Goal: Task Accomplishment & Management: Manage account settings

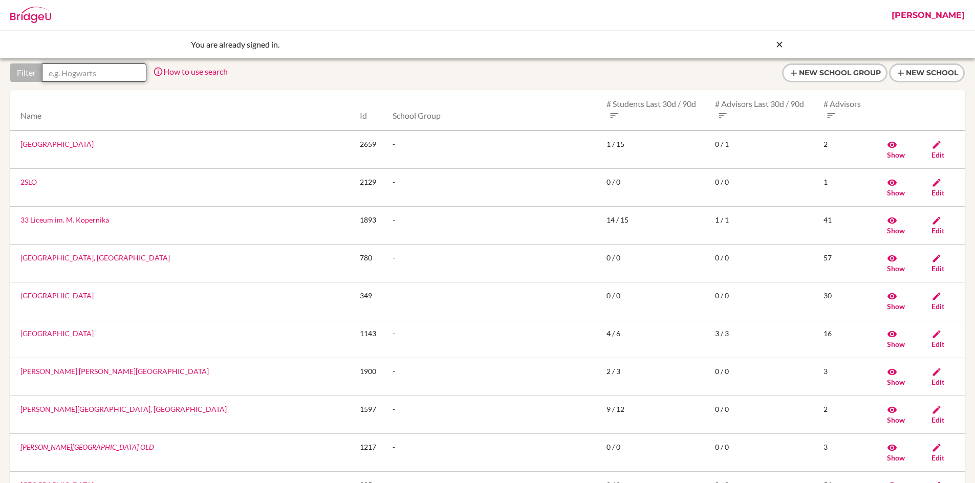
click at [107, 72] on input "text" at bounding box center [94, 72] width 104 height 18
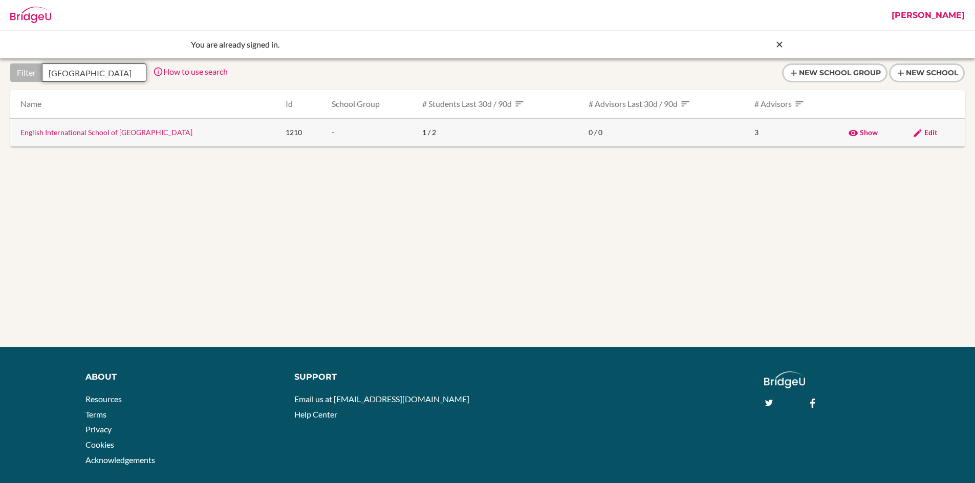
type input "padua"
click at [94, 136] on td "English International School of Padua" at bounding box center [143, 133] width 267 height 28
click at [91, 131] on link "English International School of Padua" at bounding box center [106, 132] width 172 height 9
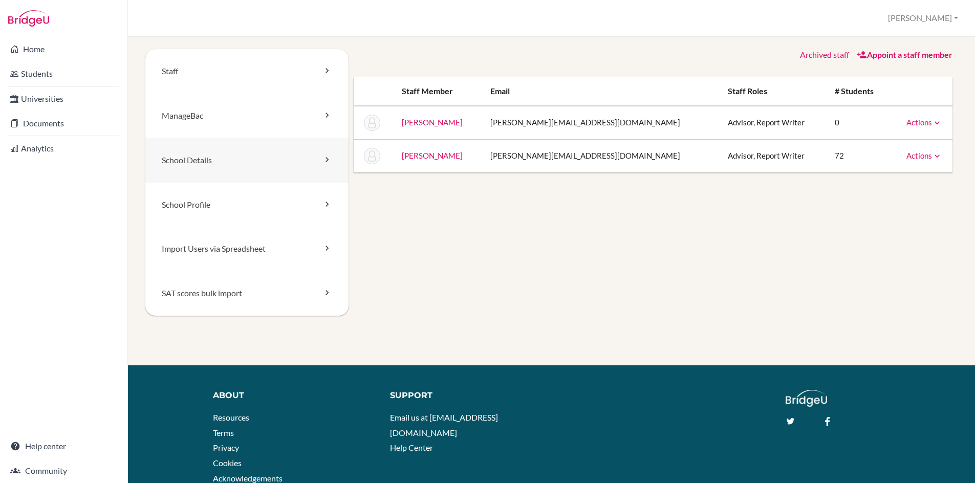
click at [206, 158] on link "School Details" at bounding box center [246, 160] width 203 height 45
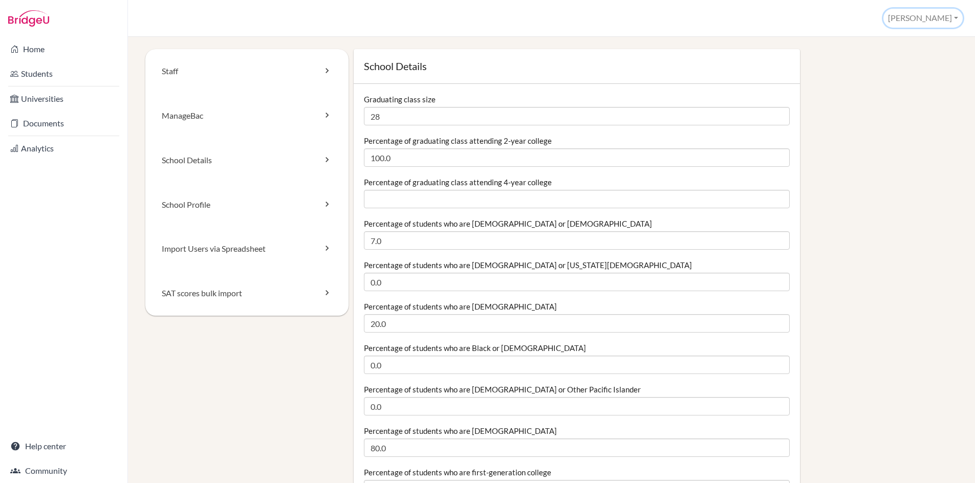
click at [941, 18] on button "[PERSON_NAME]" at bounding box center [923, 18] width 79 height 19
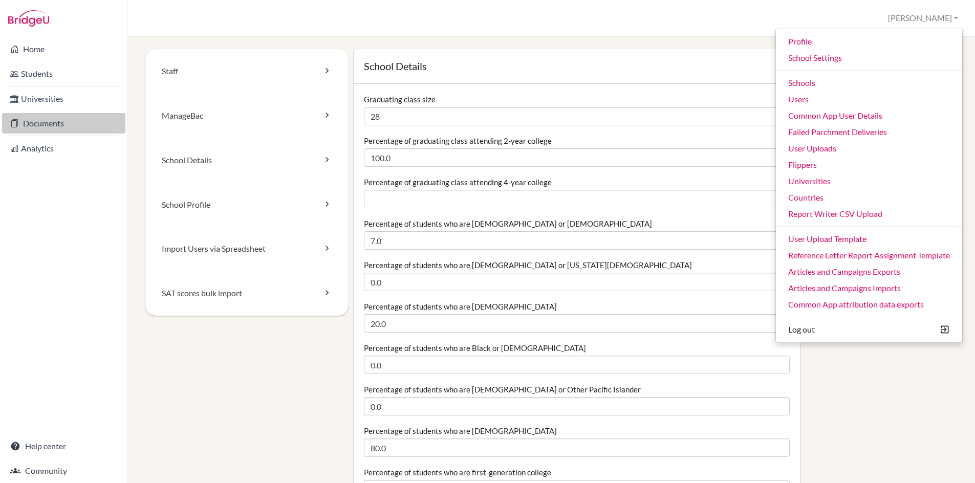
click at [42, 124] on link "Documents" at bounding box center [63, 123] width 123 height 20
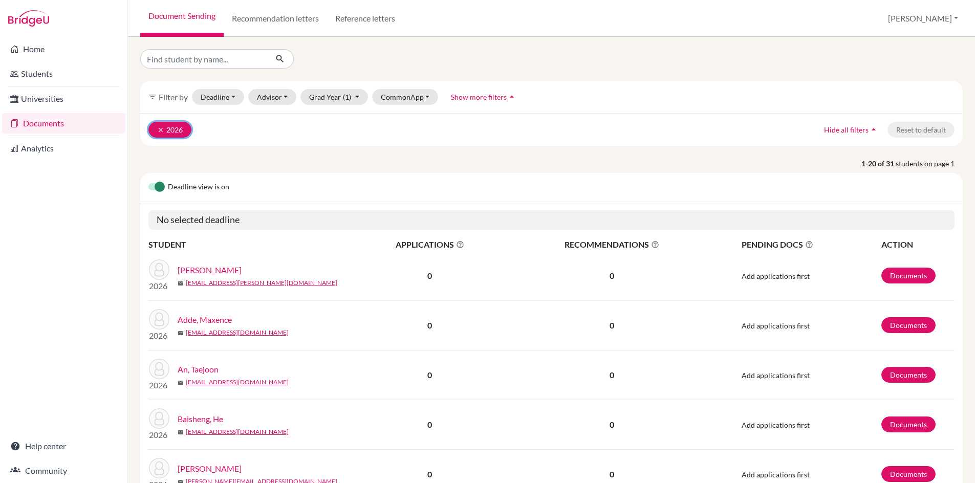
click at [159, 130] on icon "clear" at bounding box center [160, 129] width 7 height 7
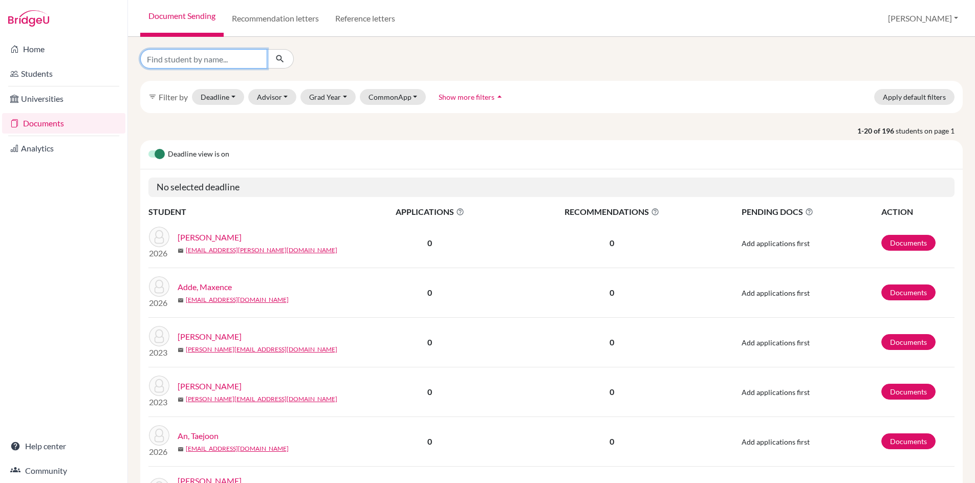
click at [180, 62] on input "Find student by name..." at bounding box center [203, 58] width 127 height 19
type input "tae"
click button "submit" at bounding box center [280, 58] width 27 height 19
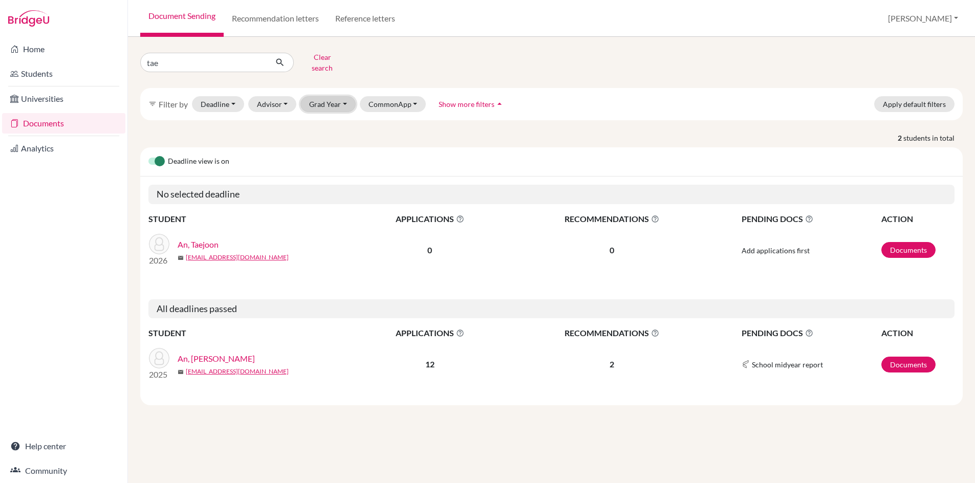
click at [324, 100] on button "Grad Year" at bounding box center [328, 104] width 55 height 16
click at [322, 136] on span "2026" at bounding box center [322, 142] width 18 height 12
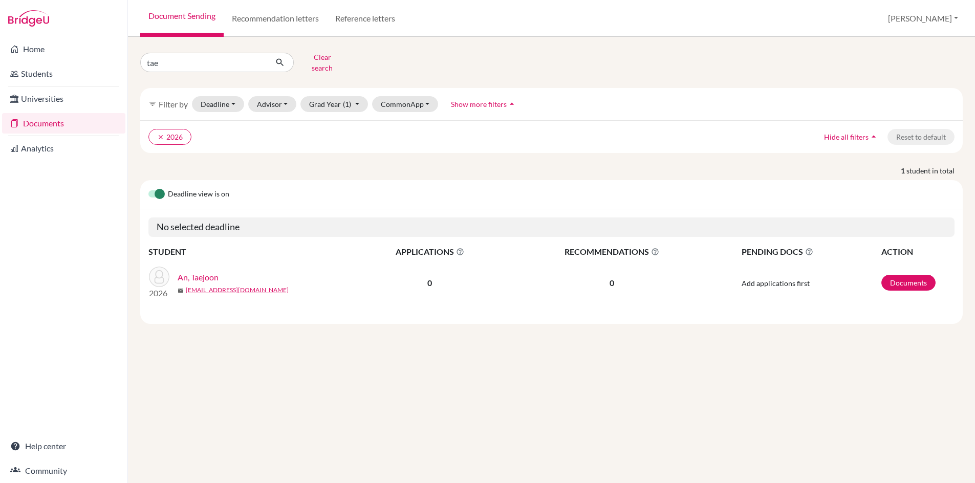
click at [197, 271] on link "An, Taejoon" at bounding box center [198, 277] width 41 height 12
click at [928, 17] on button "[PERSON_NAME]" at bounding box center [923, 18] width 79 height 19
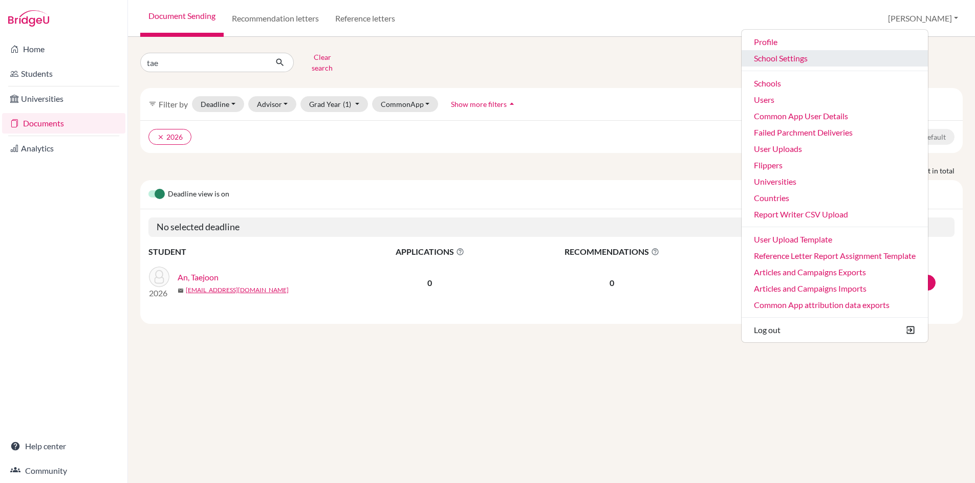
click at [816, 59] on link "School Settings" at bounding box center [835, 58] width 186 height 16
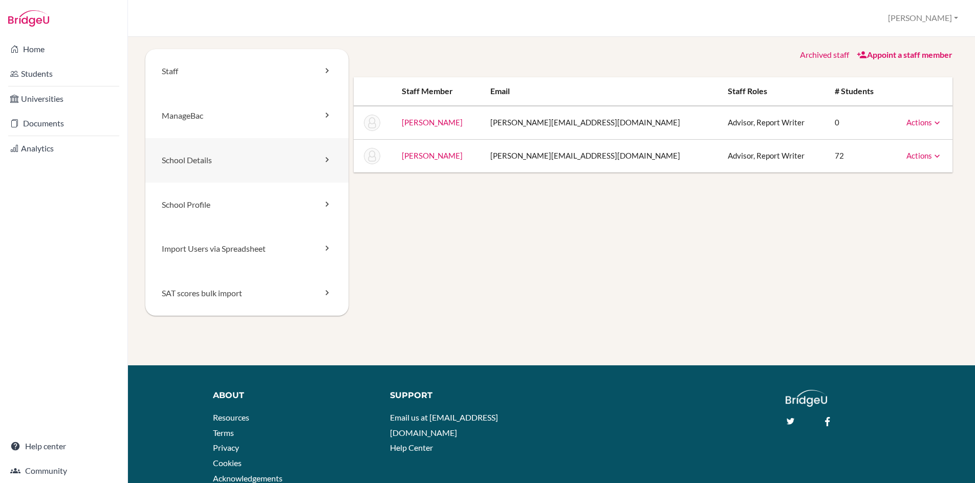
click at [205, 159] on link "School Details" at bounding box center [246, 160] width 203 height 45
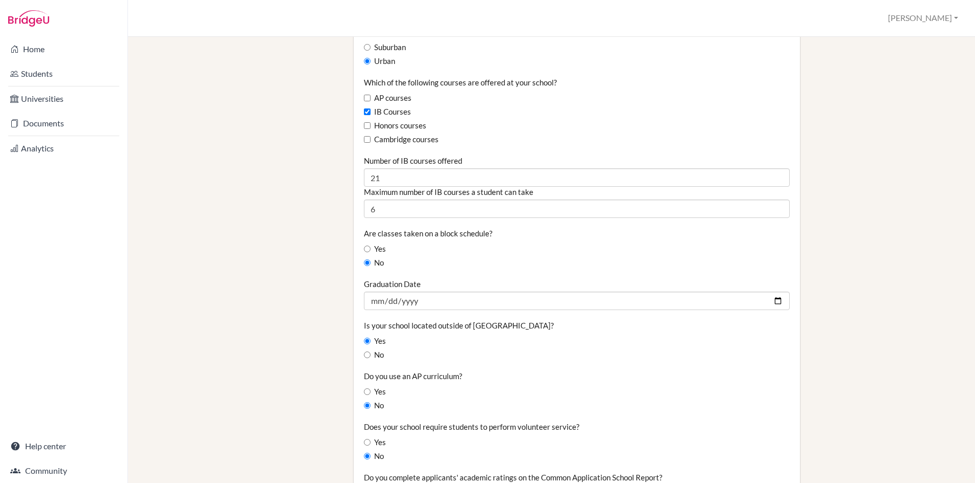
scroll to position [622, 0]
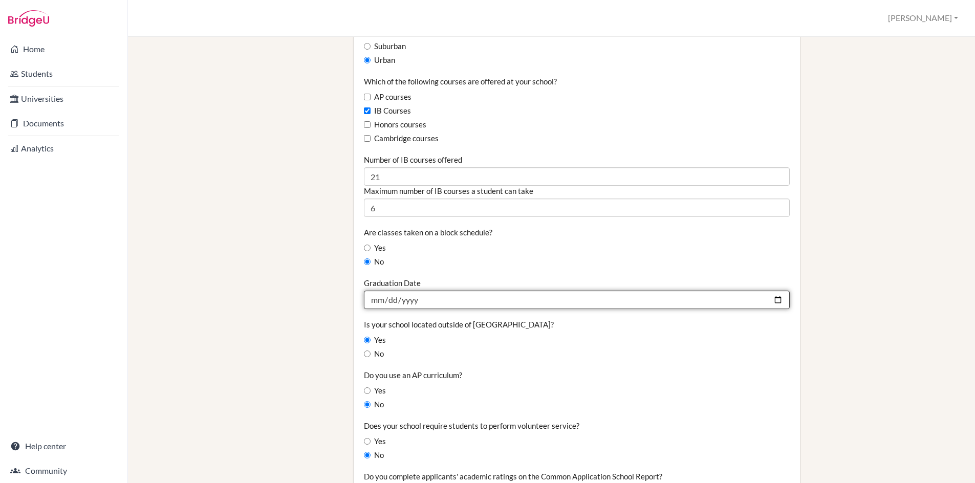
click at [418, 304] on input "[DATE]" at bounding box center [577, 300] width 426 height 18
click at [783, 297] on input "2025-07-05" at bounding box center [577, 300] width 426 height 18
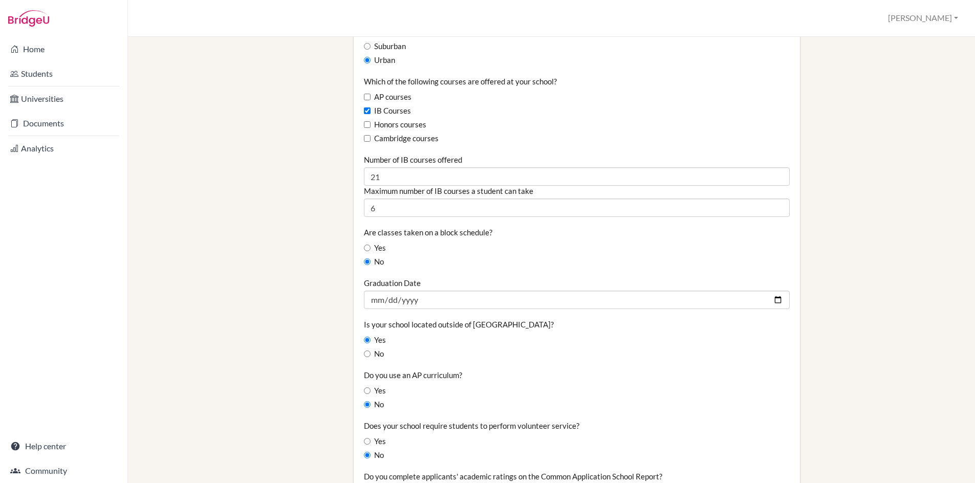
click at [331, 290] on div "Staff ManageBac School Details School Profile Import Users via Spreadsheet SAT …" at bounding box center [551, 174] width 813 height 1493
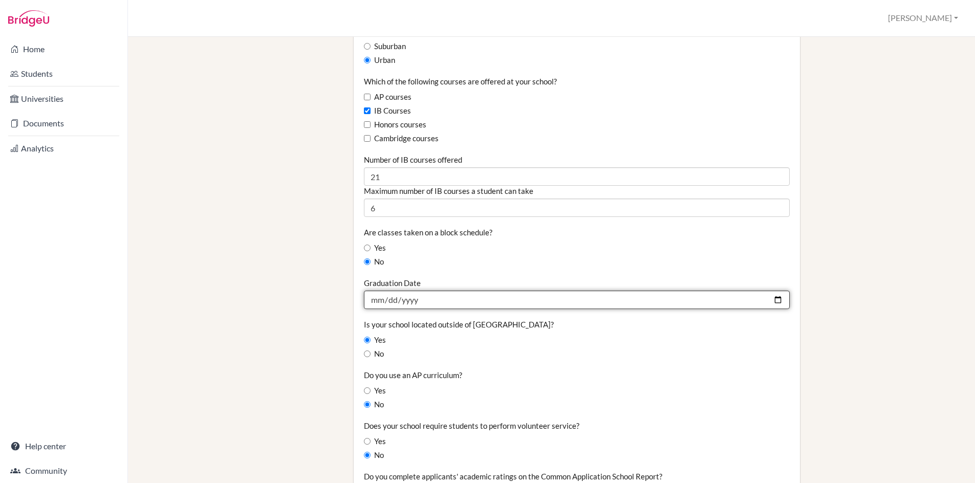
click at [403, 297] on input "2025-07-06" at bounding box center [577, 300] width 426 height 18
click at [771, 301] on input "2025-07-06" at bounding box center [577, 300] width 426 height 18
click at [777, 301] on input "2025-07-06" at bounding box center [577, 300] width 426 height 18
type input "2026-07-05"
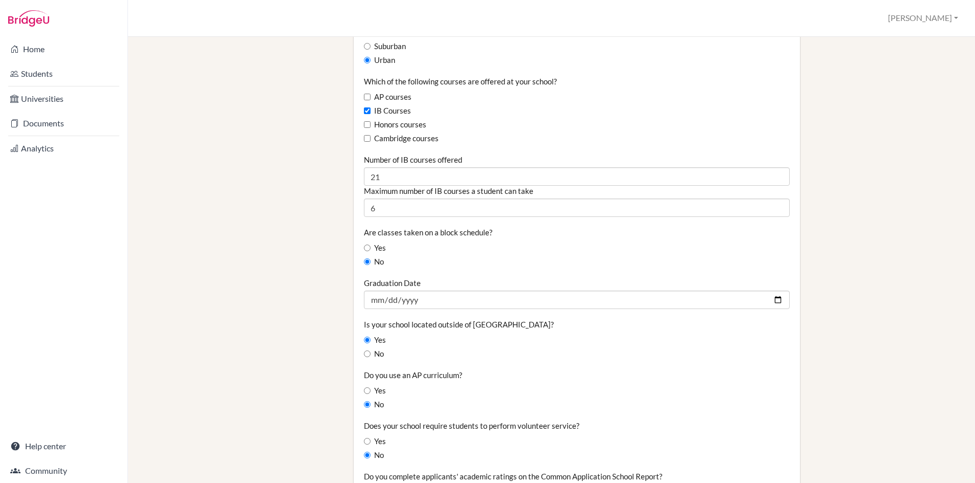
click at [333, 295] on div "Staff ManageBac School Details School Profile Import Users via Spreadsheet SAT …" at bounding box center [551, 174] width 813 height 1493
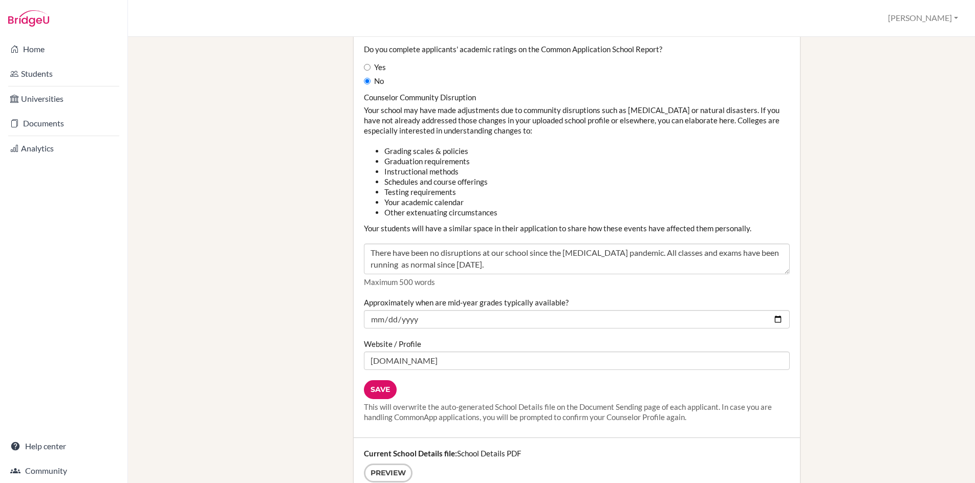
scroll to position [1050, 0]
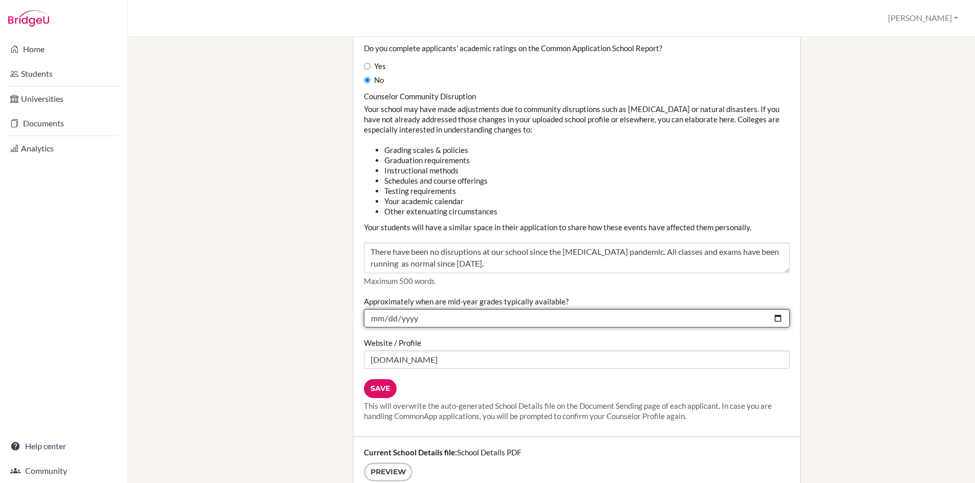
click at [779, 317] on input "2024-11-30" at bounding box center [577, 318] width 426 height 18
type input "2025-12-01"
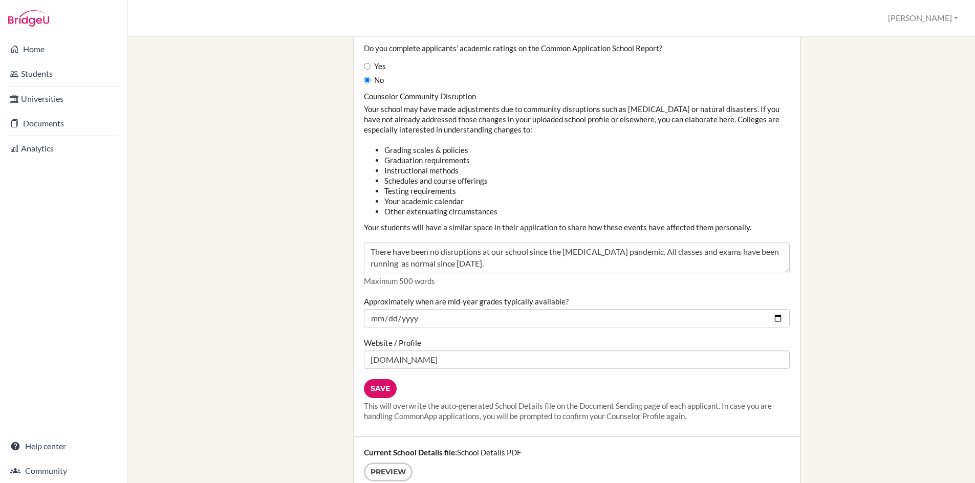
click at [381, 388] on input "Save" at bounding box center [380, 388] width 33 height 19
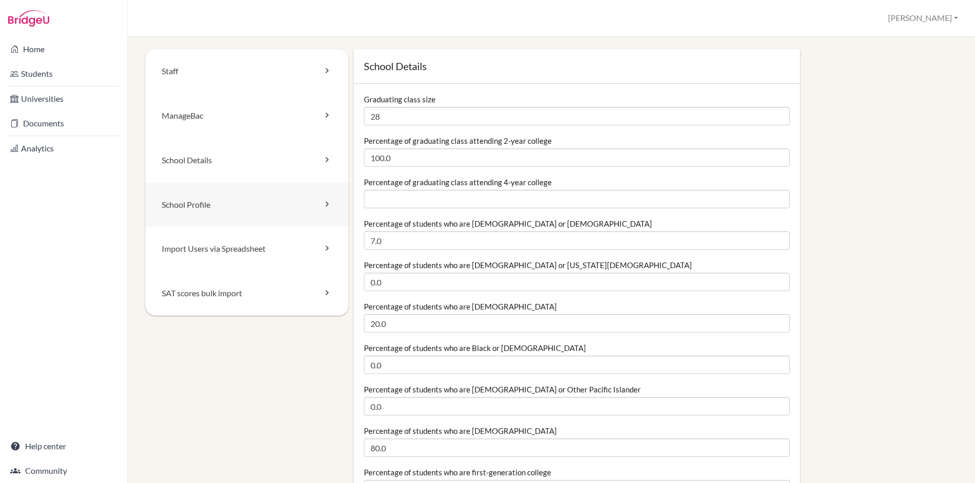
click at [195, 207] on link "School Profile" at bounding box center [246, 205] width 203 height 45
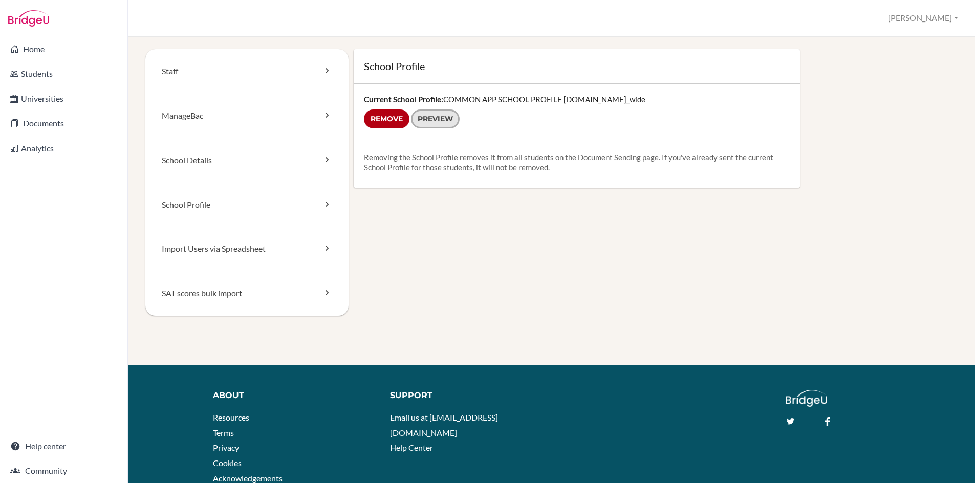
click at [430, 119] on link "Preview" at bounding box center [435, 119] width 49 height 19
